Goal: Task Accomplishment & Management: Manage account settings

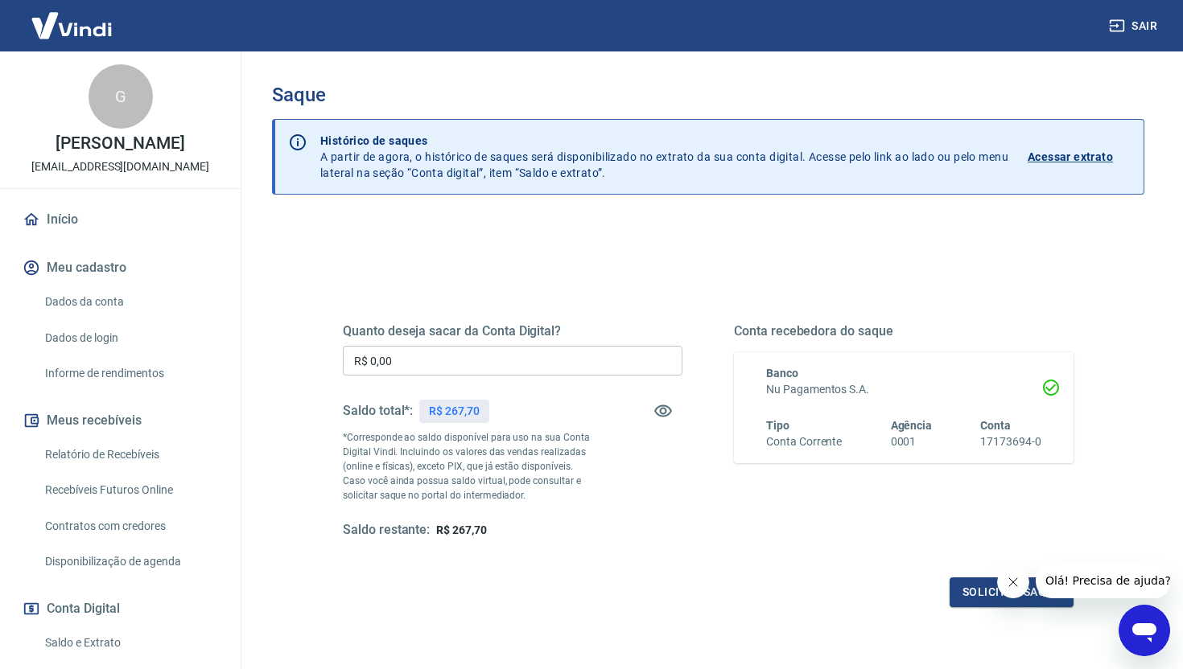
click at [515, 353] on input "R$ 0,00" at bounding box center [512, 361] width 339 height 30
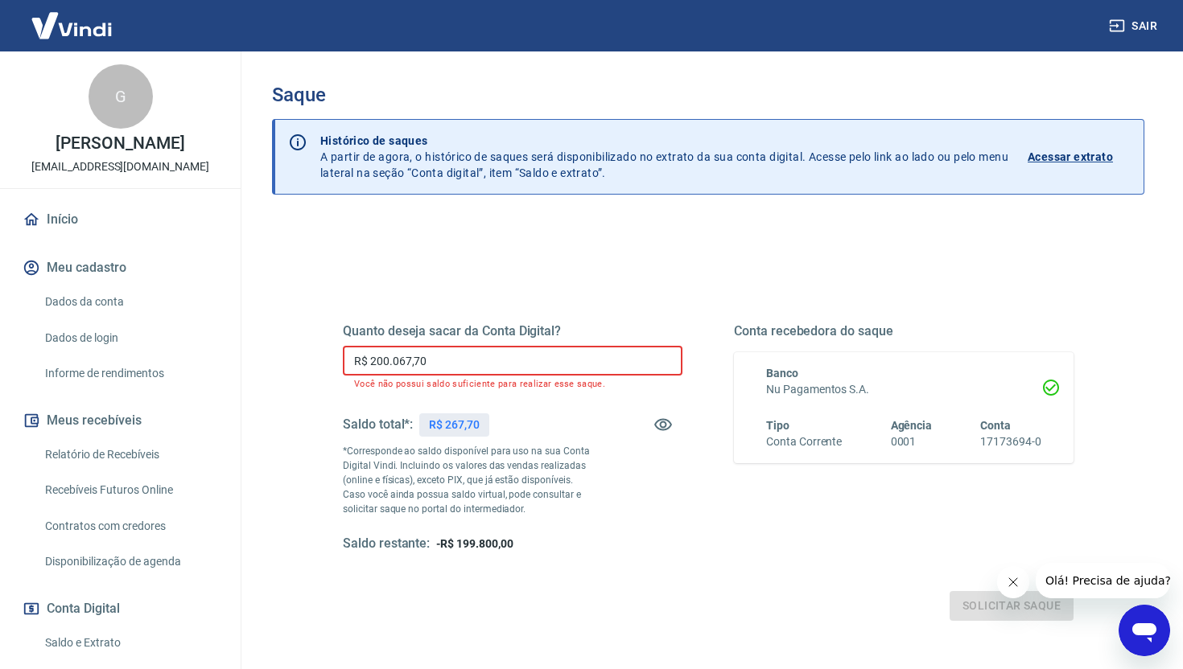
click at [467, 348] on input "R$ 200.067,70" at bounding box center [512, 361] width 339 height 30
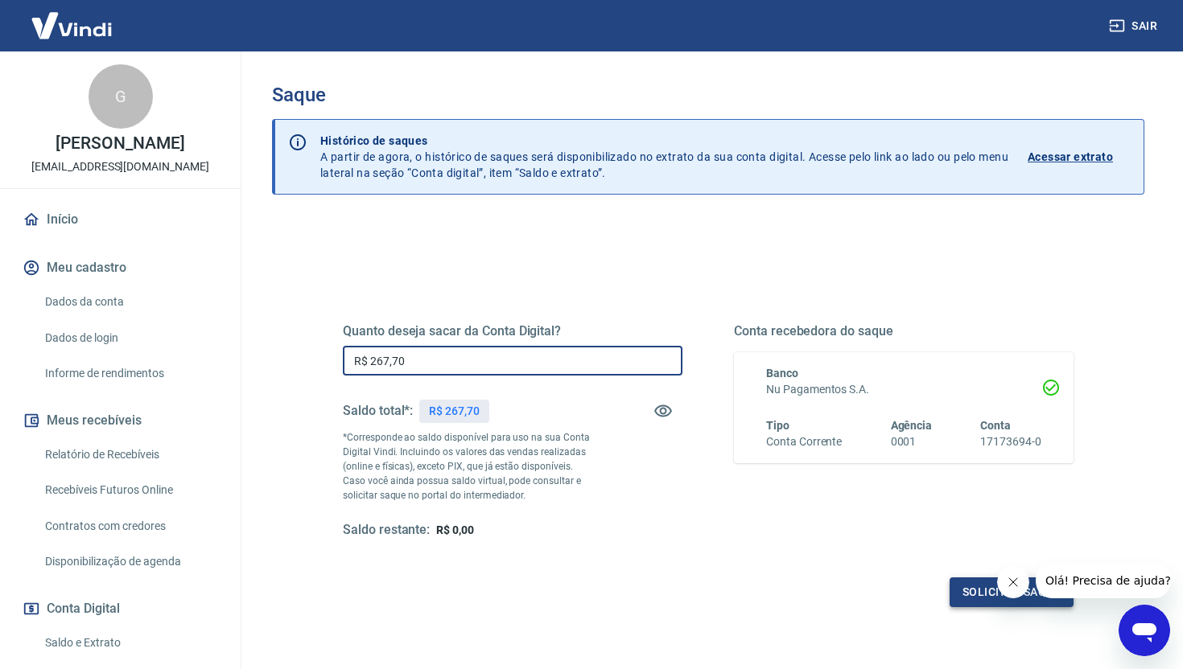
type input "R$ 267,70"
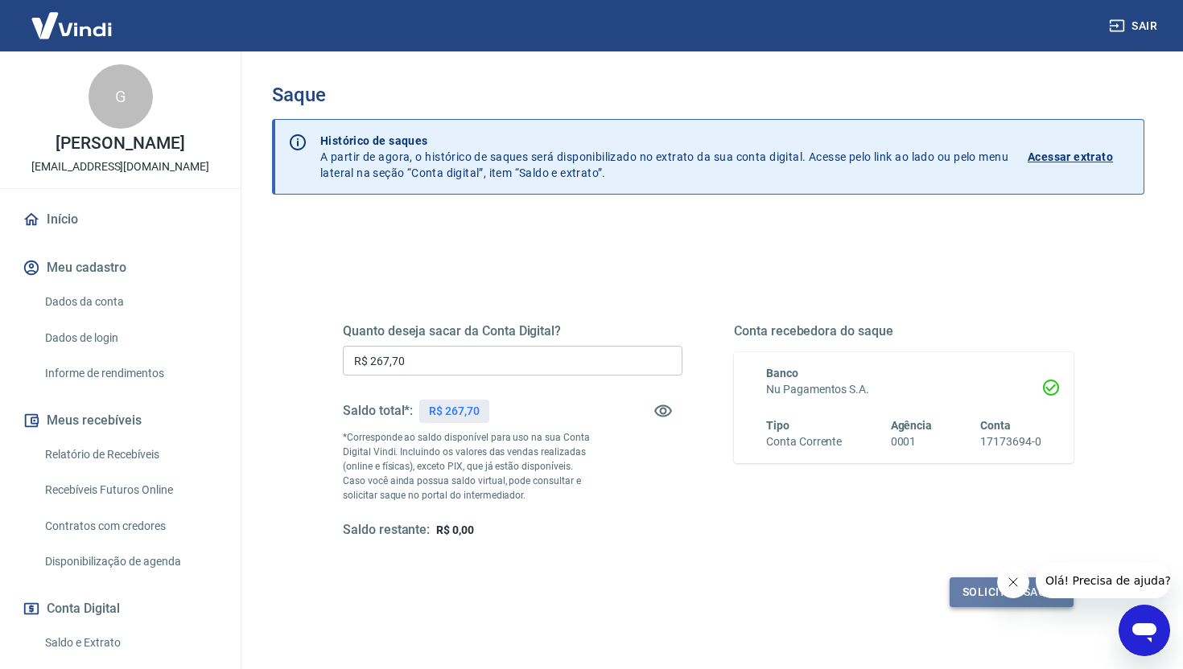
click at [973, 600] on button "Solicitar saque" at bounding box center [1011, 593] width 124 height 30
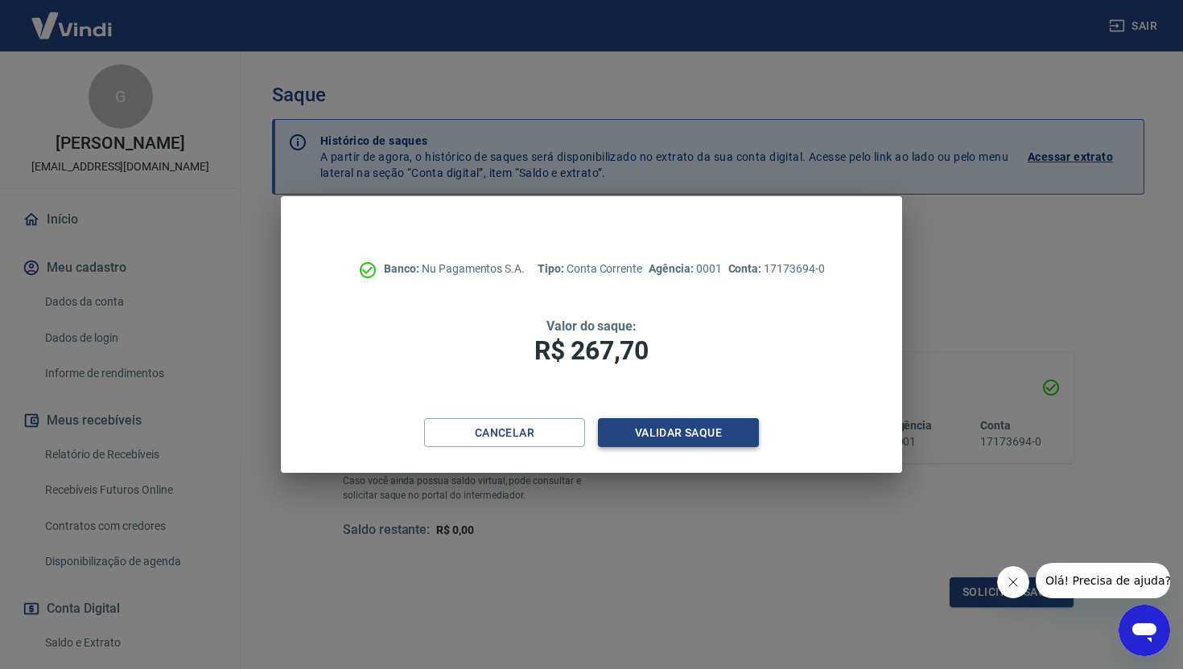
click at [706, 443] on button "Validar saque" at bounding box center [678, 433] width 161 height 30
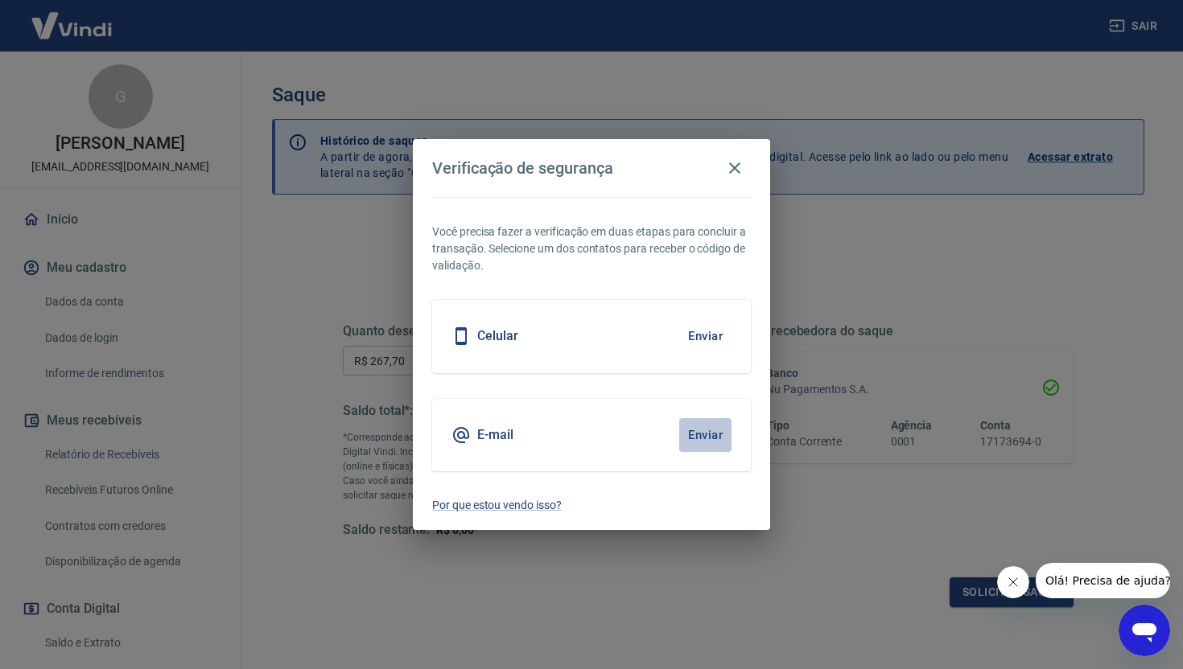
click at [706, 431] on button "Enviar" at bounding box center [705, 435] width 52 height 34
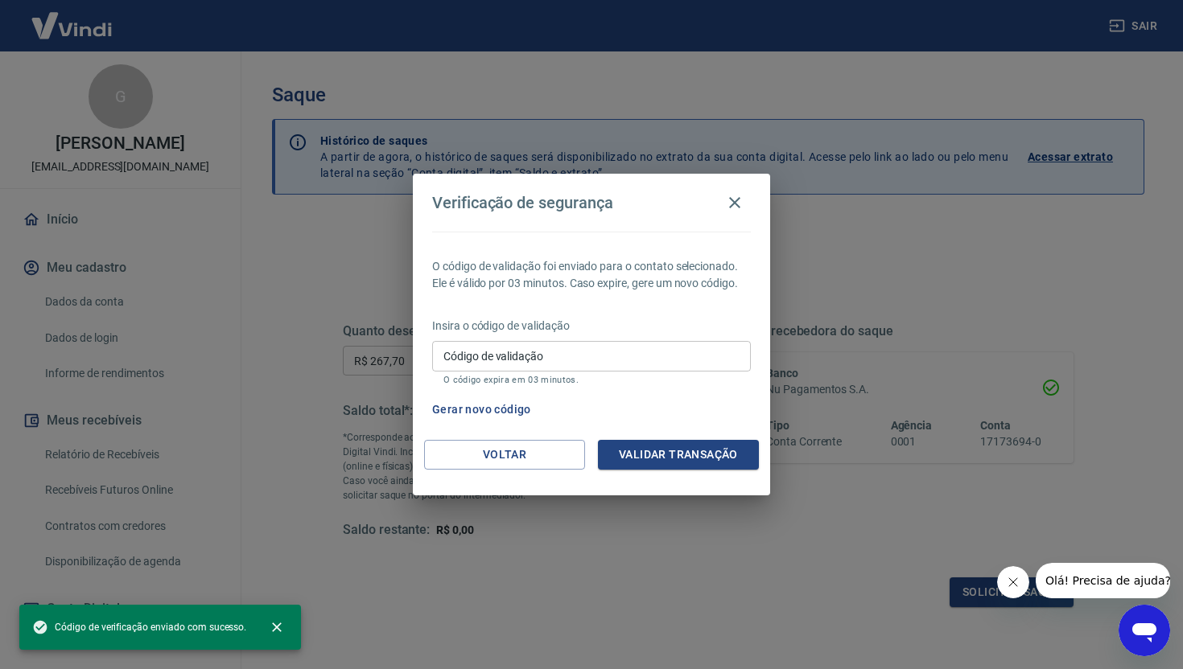
click at [598, 360] on input "Código de validação" at bounding box center [591, 356] width 319 height 30
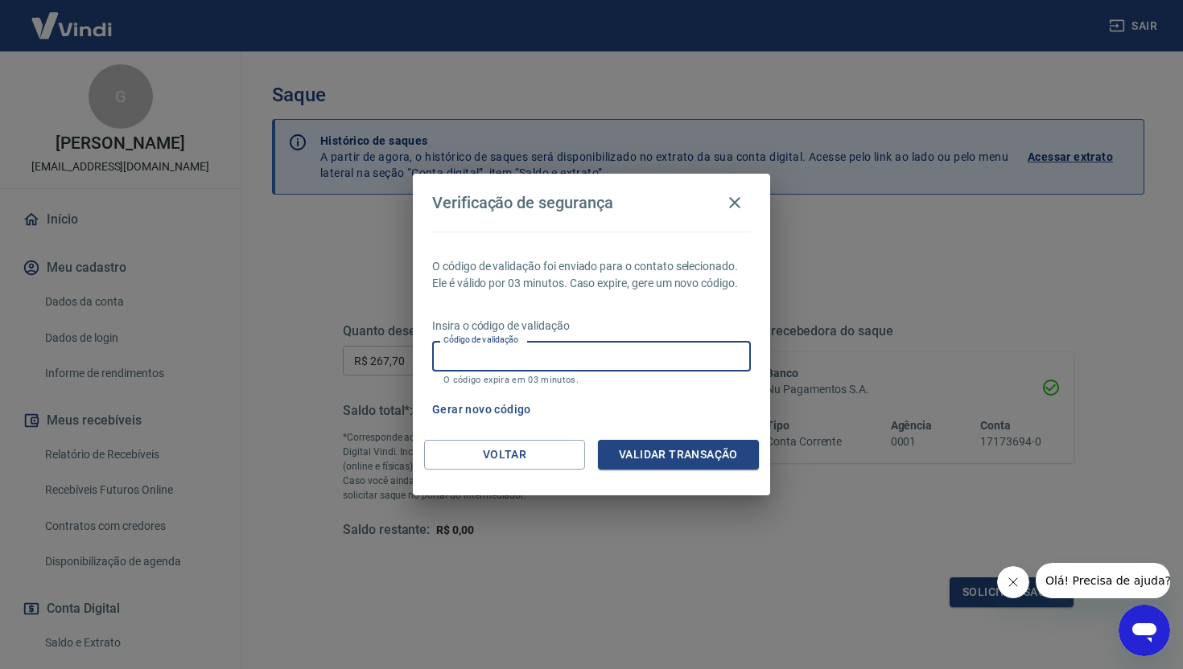
paste input "912742"
type input "912742"
click at [679, 455] on button "Validar transação" at bounding box center [678, 455] width 161 height 30
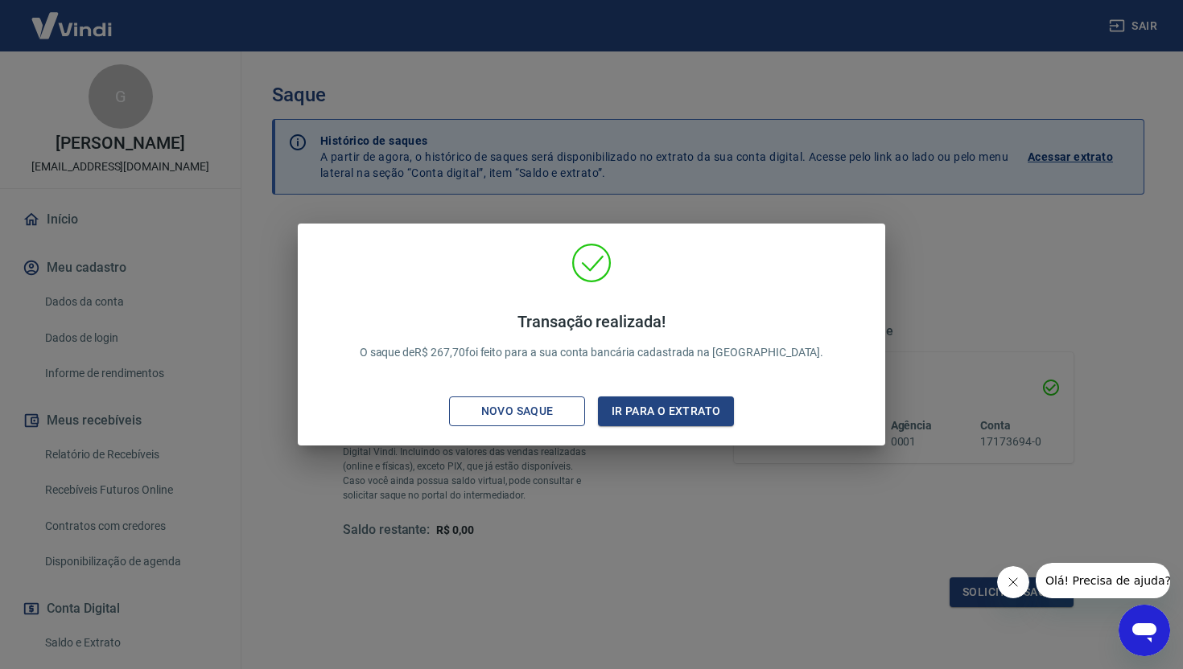
click at [554, 415] on div "Novo saque" at bounding box center [517, 411] width 111 height 20
